Goal: Check status: Check status

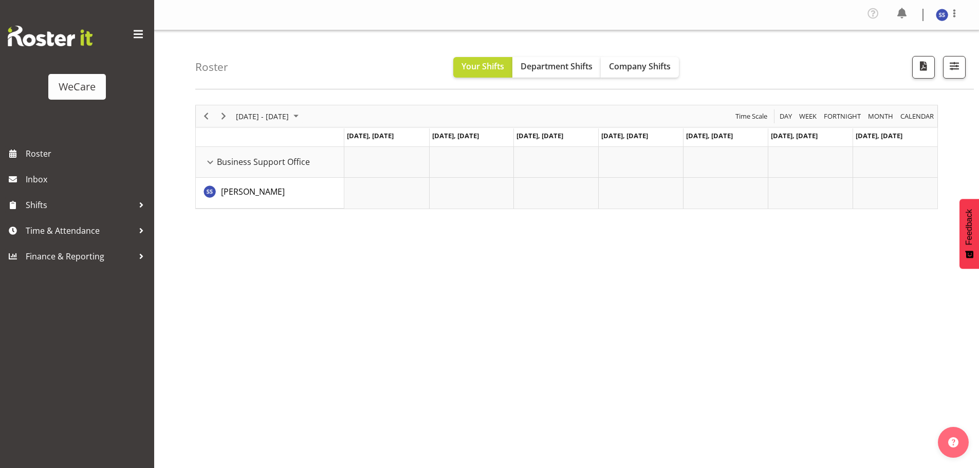
click at [626, 57] on div "Roster Your Shifts Department Shifts Company Shifts All Locations Clear Busines…" at bounding box center [584, 59] width 778 height 59
drag, startPoint x: 631, startPoint y: 65, endPoint x: 623, endPoint y: 81, distance: 18.4
click at [631, 65] on span "Company Shifts" at bounding box center [640, 66] width 62 height 11
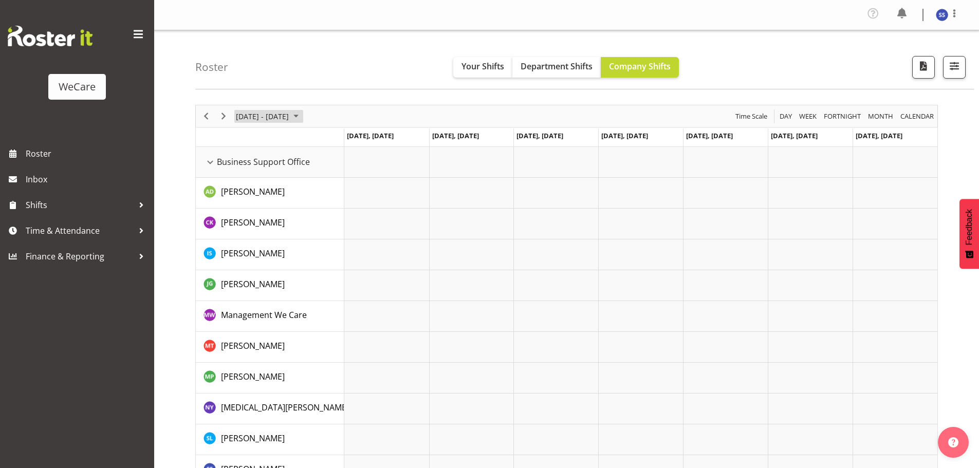
click at [302, 117] on span "June 24 - 30, 2024" at bounding box center [296, 116] width 12 height 13
click at [343, 142] on span "next month" at bounding box center [344, 142] width 18 height 18
click at [345, 141] on span "next month" at bounding box center [344, 142] width 18 height 18
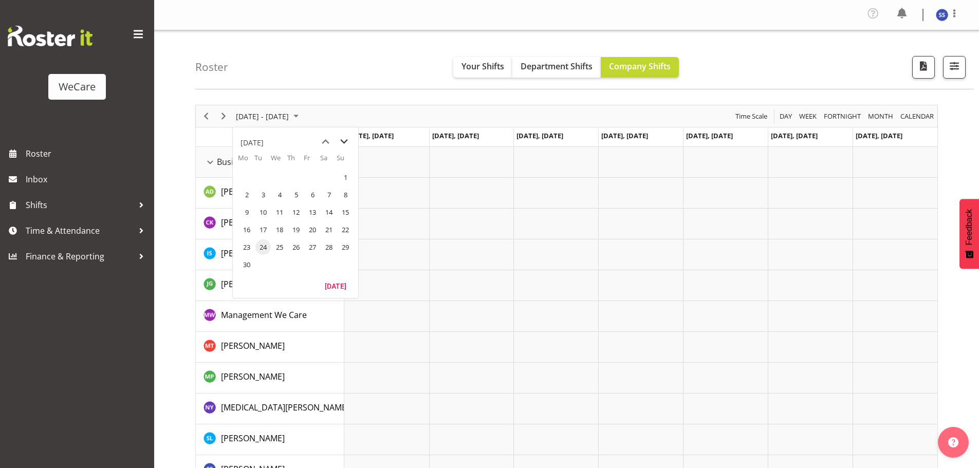
click at [345, 141] on span "next month" at bounding box center [344, 142] width 18 height 18
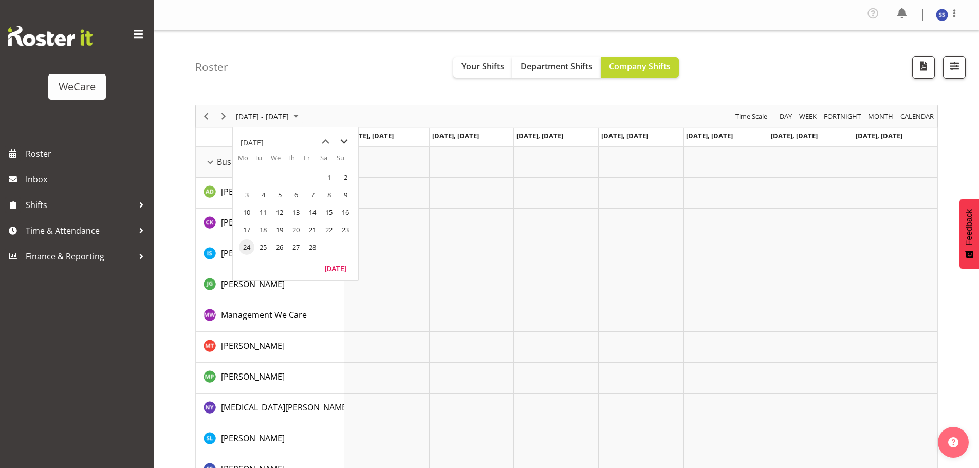
click at [345, 141] on span "next month" at bounding box center [344, 142] width 18 height 18
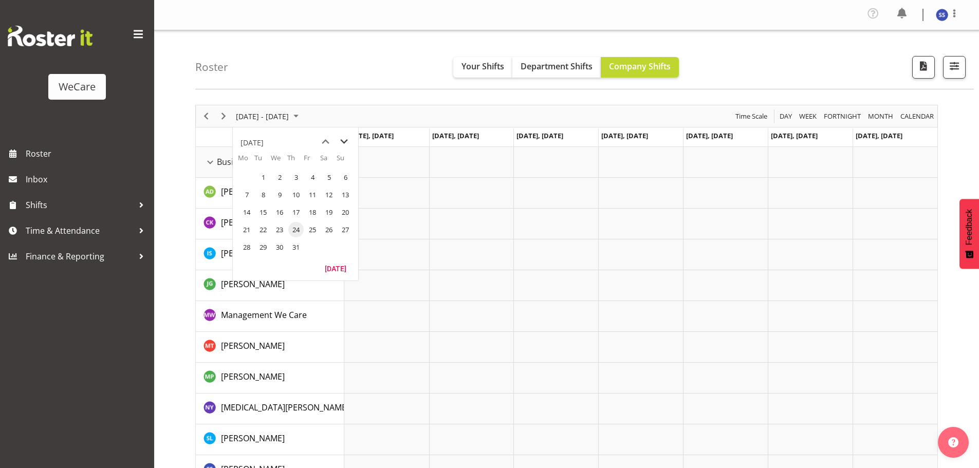
click at [345, 141] on span "next month" at bounding box center [344, 142] width 18 height 18
drag, startPoint x: 278, startPoint y: 247, endPoint x: 511, endPoint y: 126, distance: 262.4
click at [278, 247] on span "27" at bounding box center [279, 246] width 15 height 15
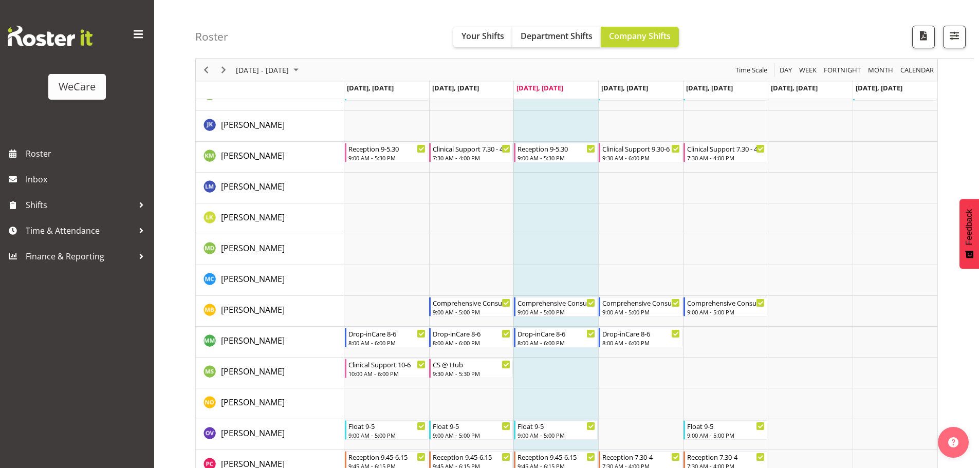
scroll to position [3652, 0]
